Goal: Transaction & Acquisition: Purchase product/service

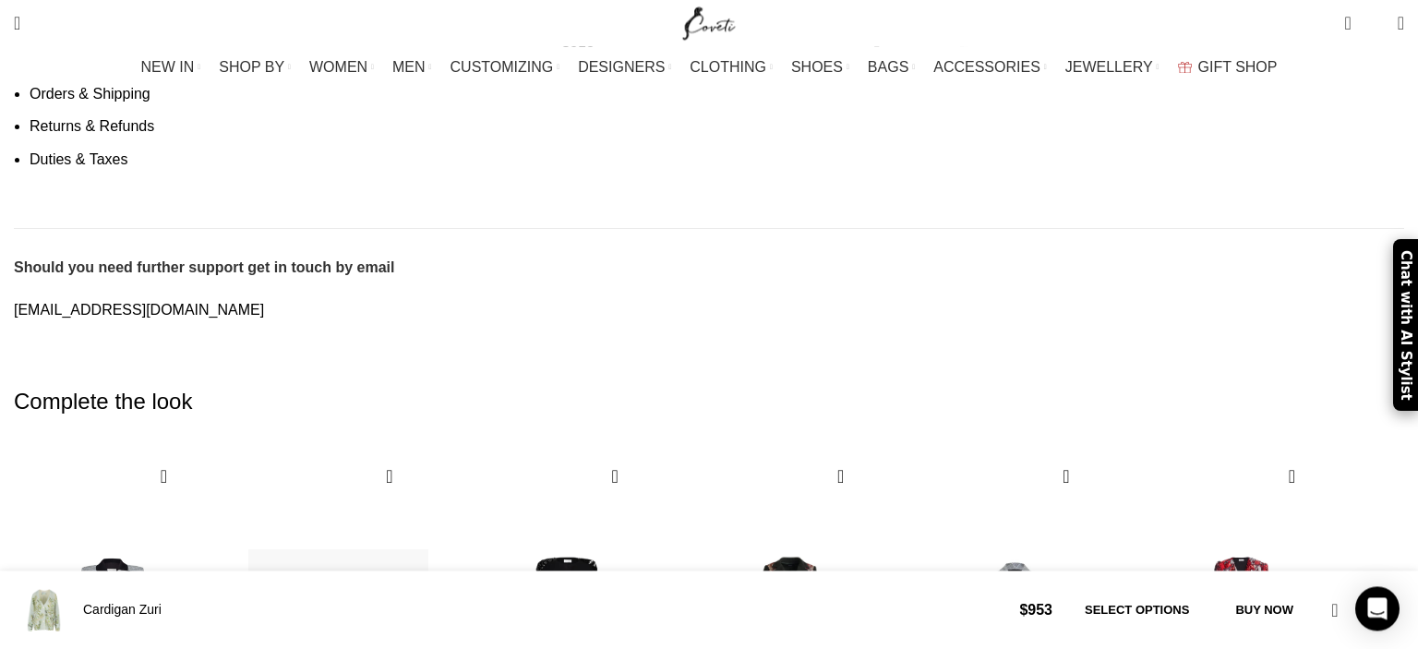
scroll to position [3997, 0]
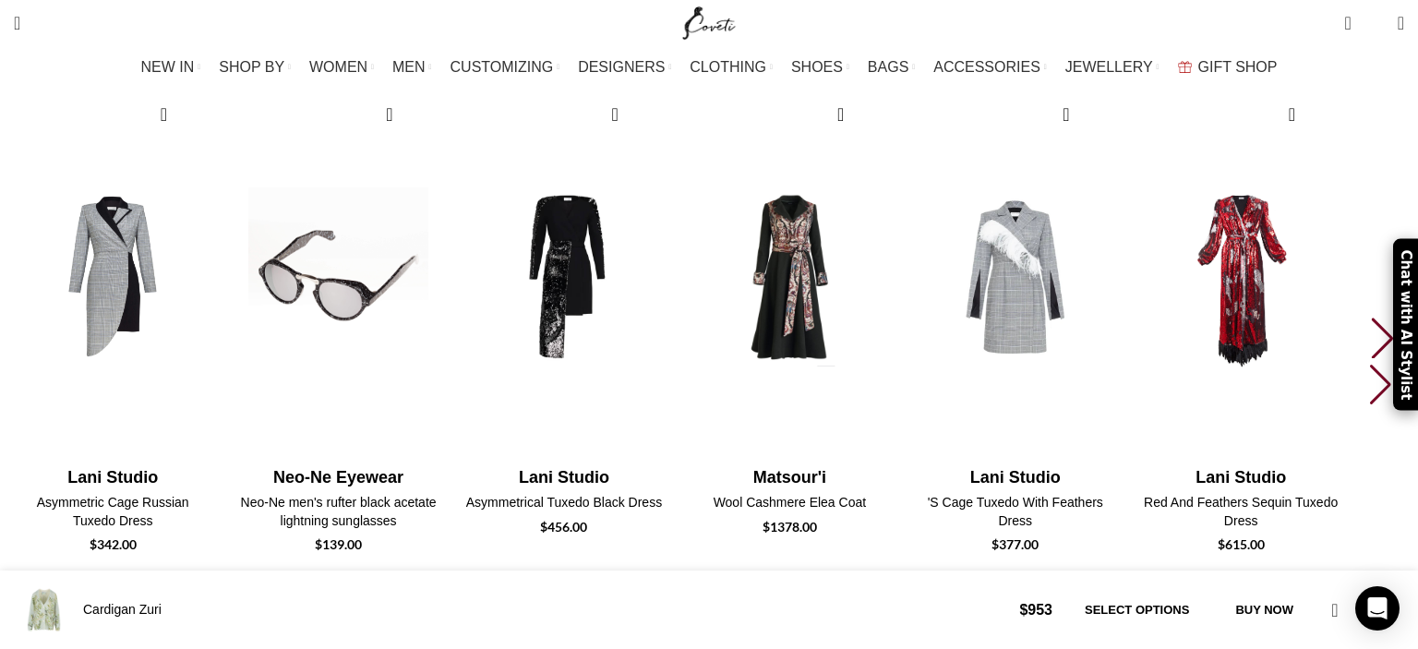
click at [430, 494] on h4 "Neo-Ne men's rufter black acetate lightning sunglasses" at bounding box center [338, 512] width 198 height 36
